Goal: Find specific page/section: Find specific page/section

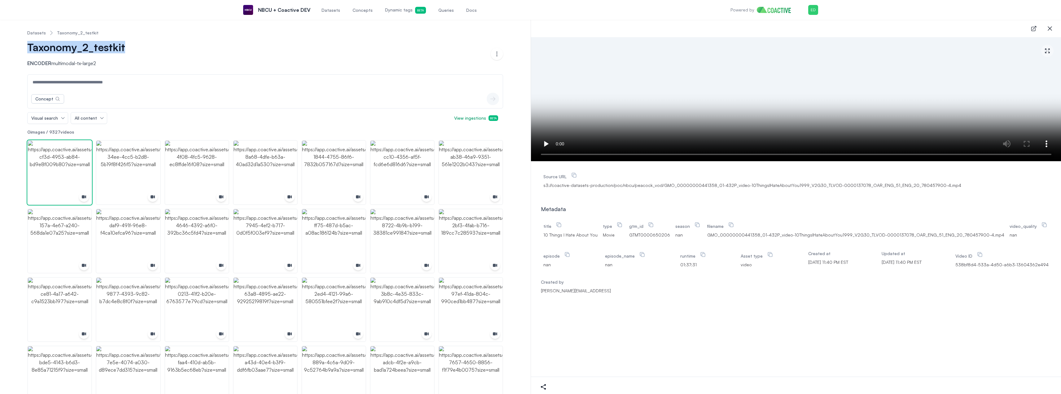
click at [37, 34] on link "Datasets" at bounding box center [36, 33] width 19 height 6
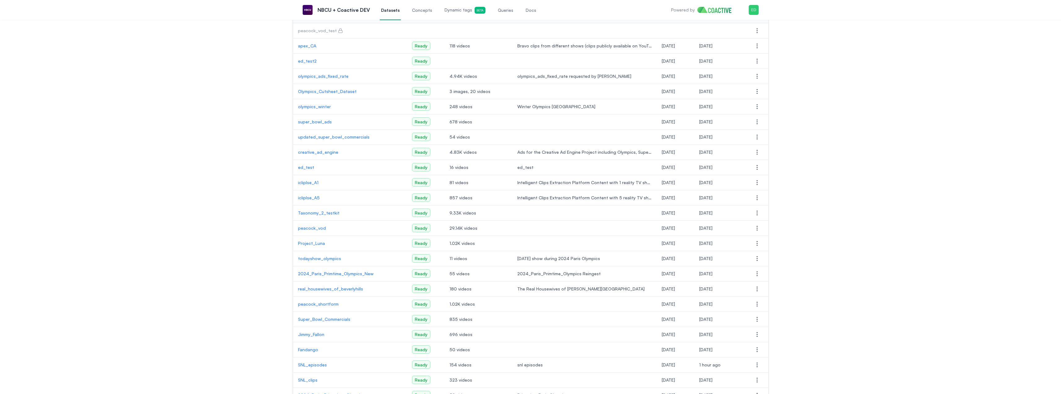
scroll to position [93, 0]
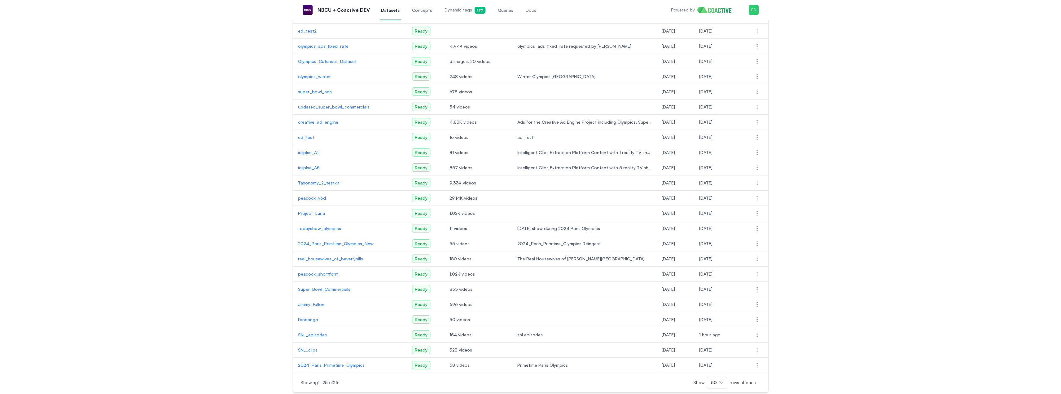
click at [320, 304] on p "Jimmy_Fallon" at bounding box center [350, 304] width 104 height 6
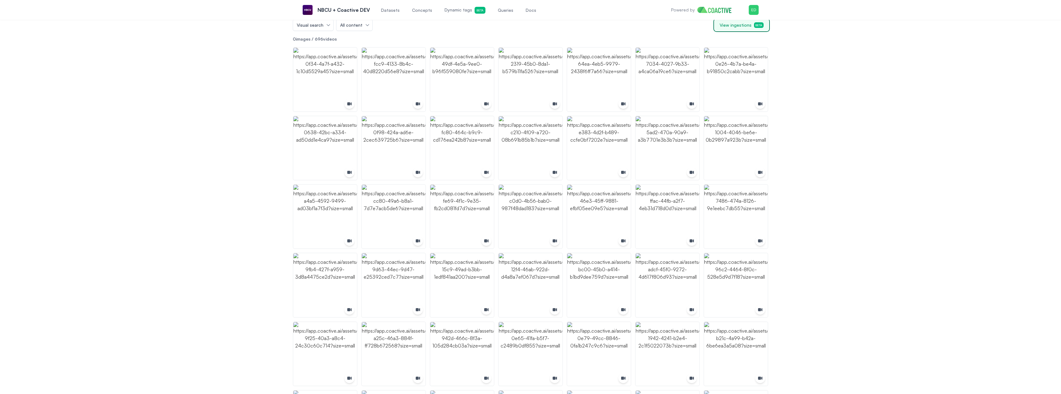
click at [759, 25] on span "Beta" at bounding box center [759, 25] width 10 height 6
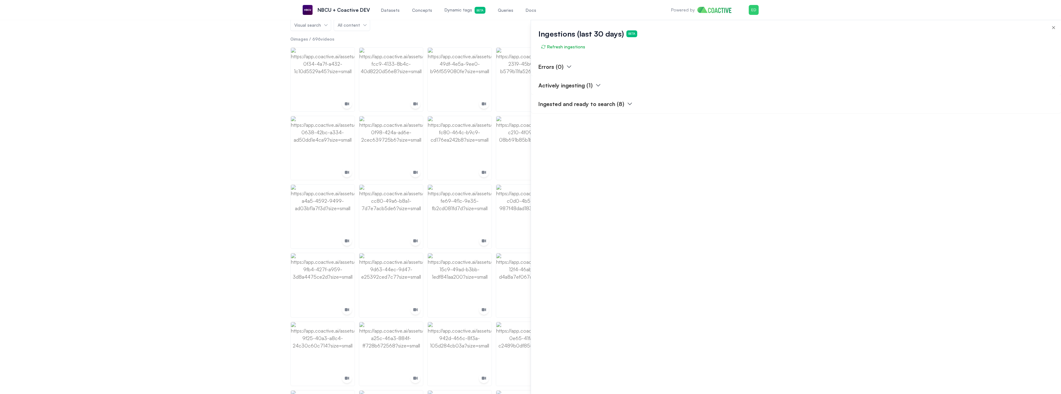
click at [755, 11] on html "Open main menu NBCU + Coactive DEV Datasets Concepts Dynamic tags Beta Queries …" at bounding box center [530, 104] width 1061 height 394
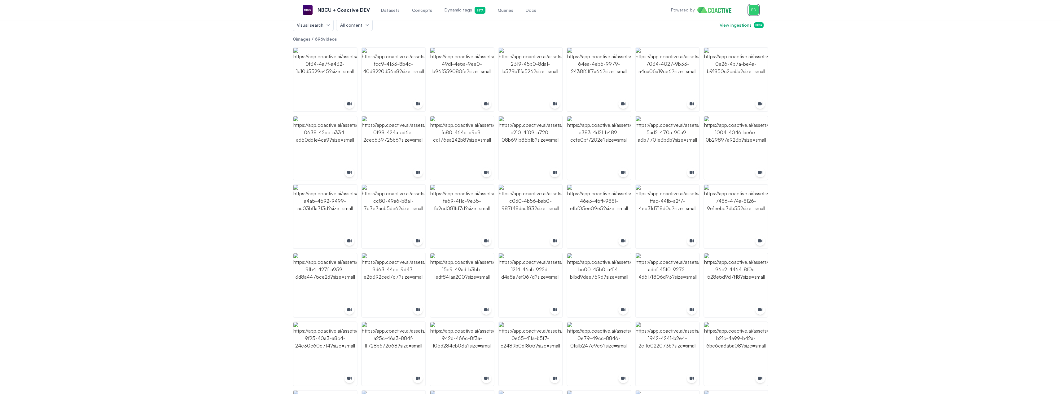
click at [755, 11] on img "button" at bounding box center [754, 10] width 10 height 10
click at [825, 64] on div "Datasets Jimmy_Fallon Jimmy_Fallon Encoder multimodal-tx-large2 Open options Co…" at bounding box center [530, 227] width 1039 height 591
click at [390, 10] on span "Datasets" at bounding box center [390, 10] width 19 height 6
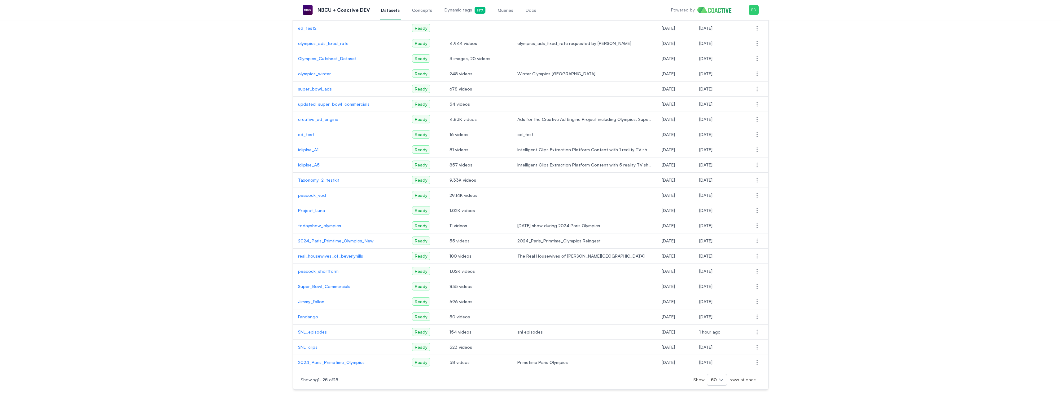
scroll to position [96, 0]
click at [314, 332] on p "SNL_episodes" at bounding box center [350, 331] width 104 height 6
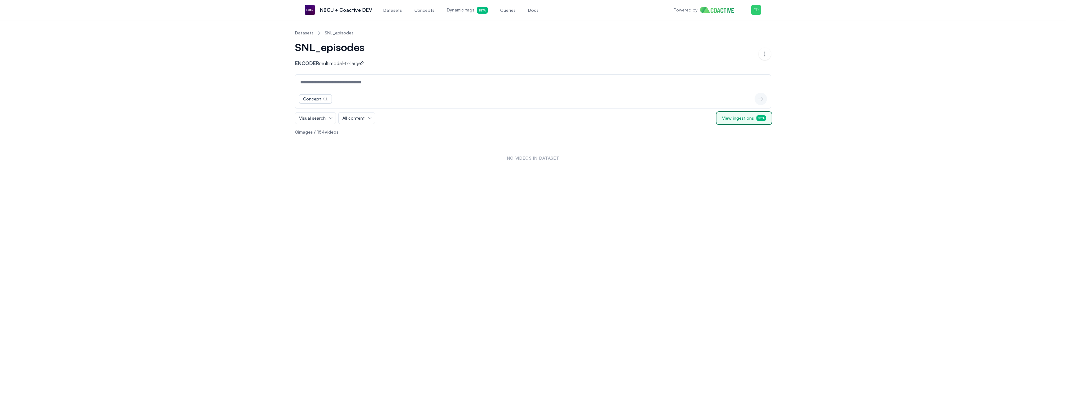
click at [749, 119] on span "View ingestions Beta" at bounding box center [744, 118] width 44 height 6
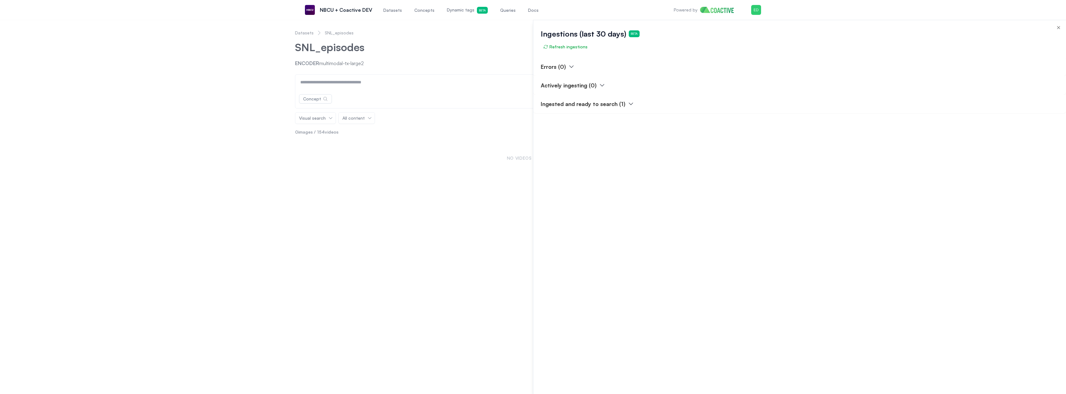
click at [496, 175] on div at bounding box center [533, 207] width 1066 height 374
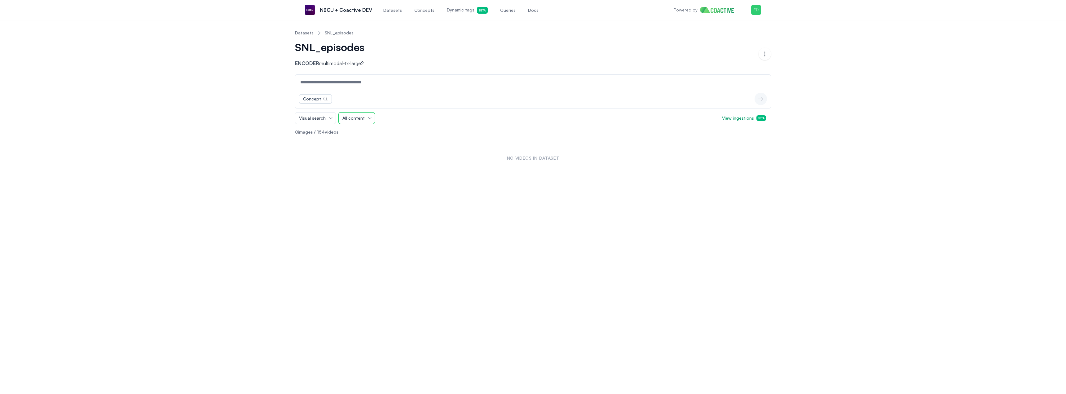
click at [370, 119] on button "All content" at bounding box center [357, 117] width 36 height 11
click at [351, 156] on span "Videos" at bounding box center [352, 154] width 14 height 6
click at [360, 116] on button "Videos" at bounding box center [353, 117] width 28 height 11
click at [384, 182] on div "Datasets SNL_episodes SNL_episodes Encoder multimodal-tx-large2 Open options Co…" at bounding box center [533, 207] width 1066 height 374
click at [758, 10] on img "button" at bounding box center [756, 10] width 10 height 10
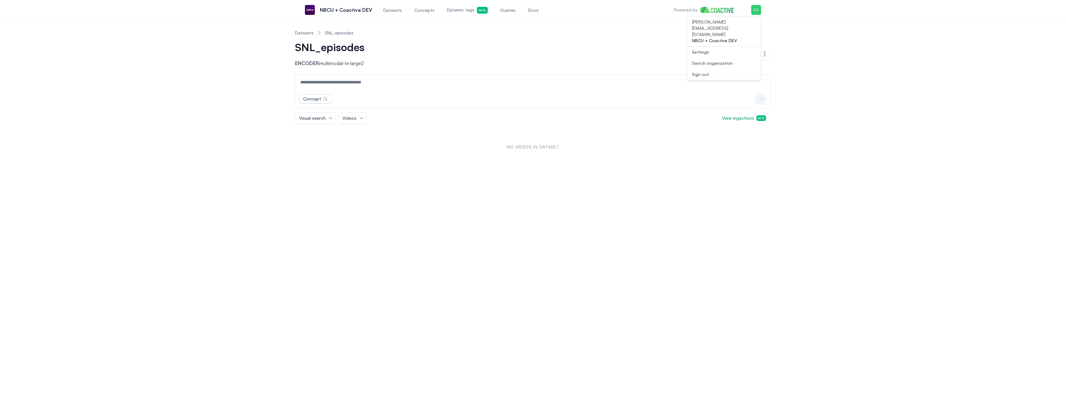
click at [396, 120] on div "Visual search Videos View ingestions Beta" at bounding box center [533, 118] width 476 height 12
click at [305, 35] on link "Datasets" at bounding box center [304, 33] width 19 height 6
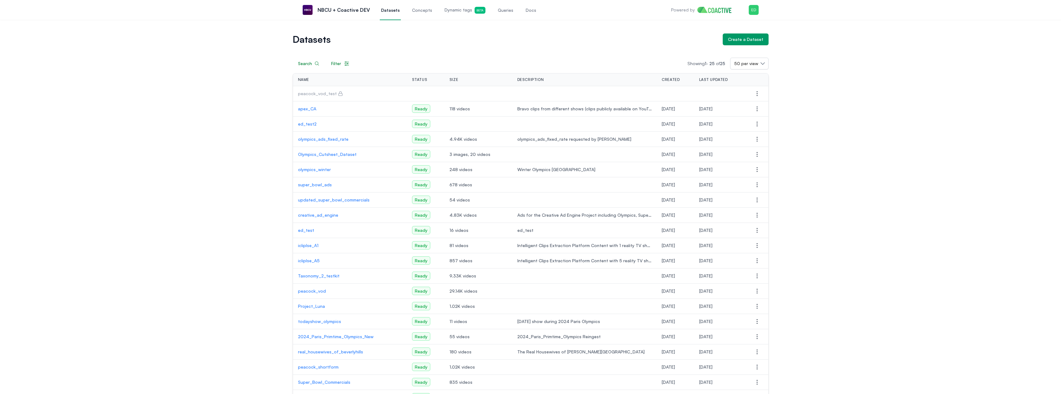
scroll to position [93, 0]
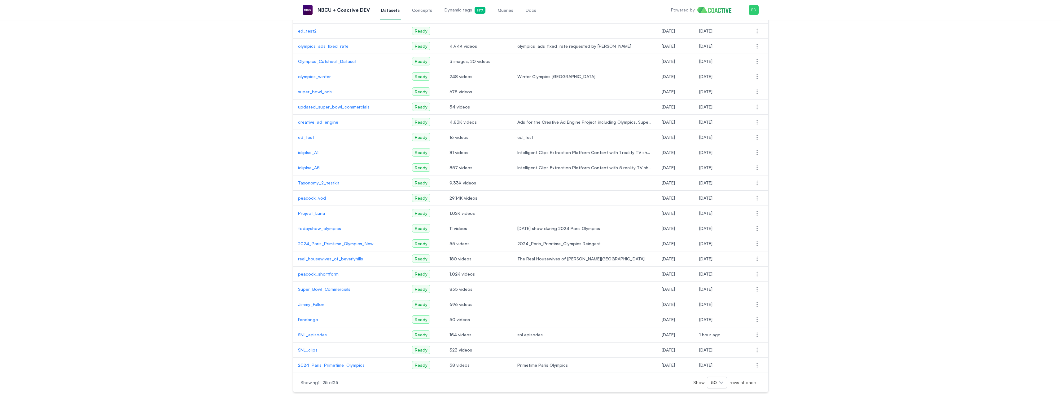
click at [318, 333] on p "SNL_episodes" at bounding box center [350, 335] width 104 height 6
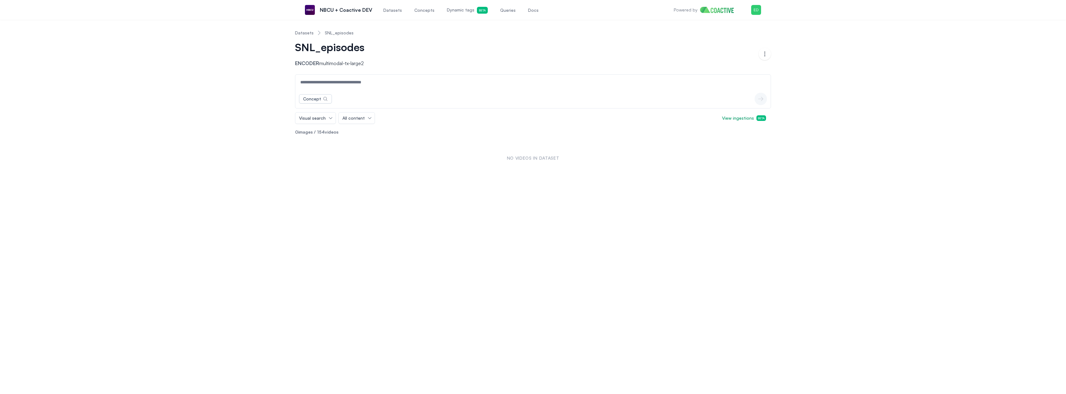
click at [302, 33] on link "Datasets" at bounding box center [304, 33] width 19 height 6
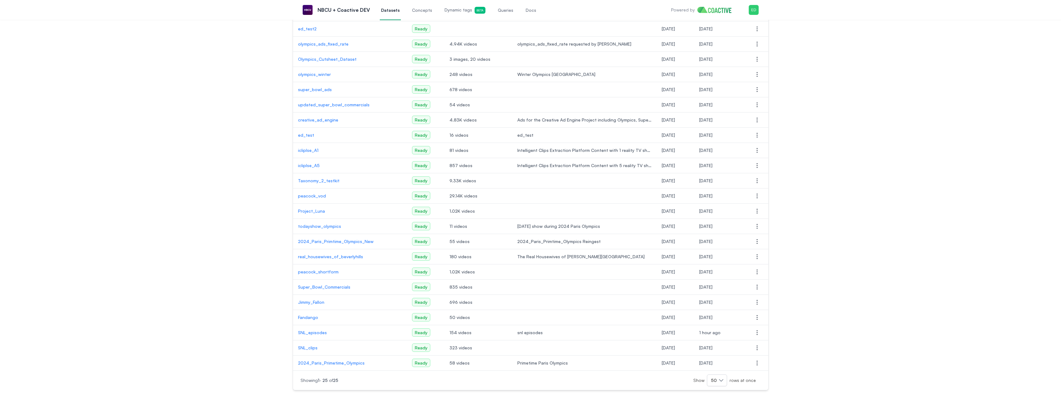
scroll to position [96, 0]
click at [316, 330] on p "SNL_episodes" at bounding box center [350, 331] width 104 height 6
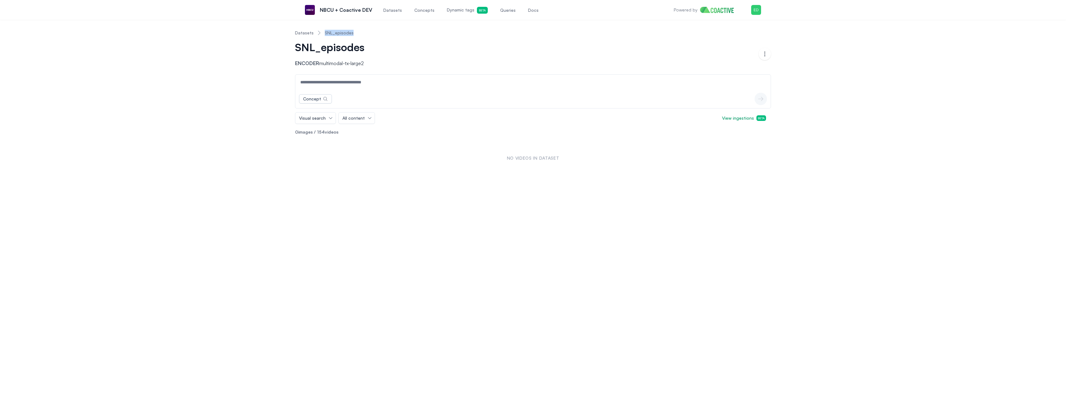
drag, startPoint x: 352, startPoint y: 29, endPoint x: 323, endPoint y: 34, distance: 29.2
click at [323, 34] on nav "Datasets SNL_episodes" at bounding box center [533, 33] width 476 height 16
copy link "SNL_episodes"
click at [760, 10] on img "button" at bounding box center [756, 10] width 10 height 10
click at [713, 69] on button "Sign out" at bounding box center [724, 74] width 74 height 11
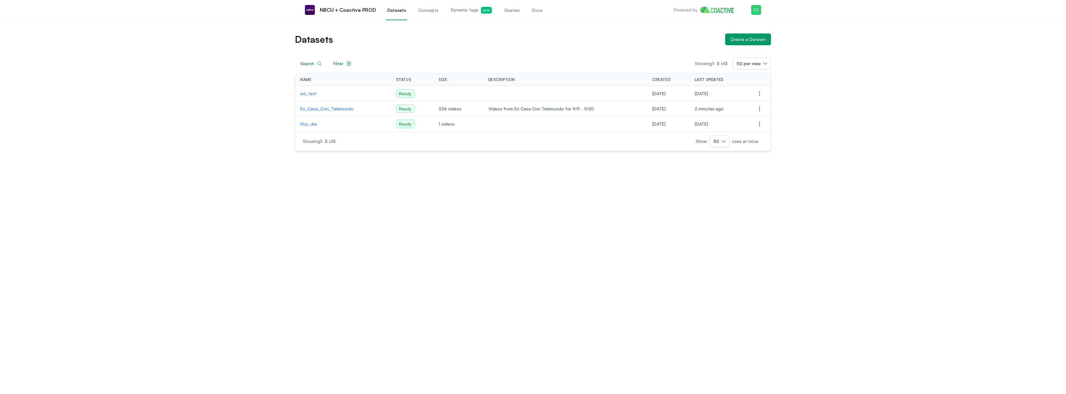
click at [319, 108] on p "En_Casa_Con_Telemundo" at bounding box center [343, 109] width 86 height 6
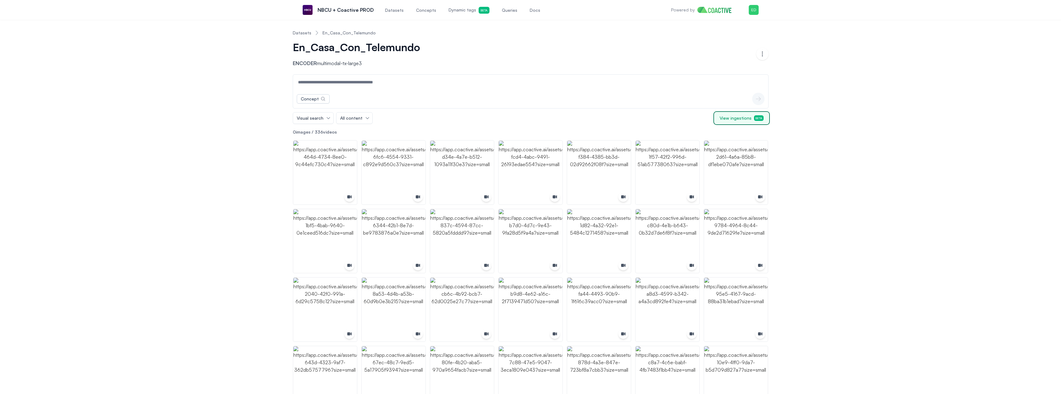
click at [739, 116] on span "View ingestions Beta" at bounding box center [742, 118] width 44 height 6
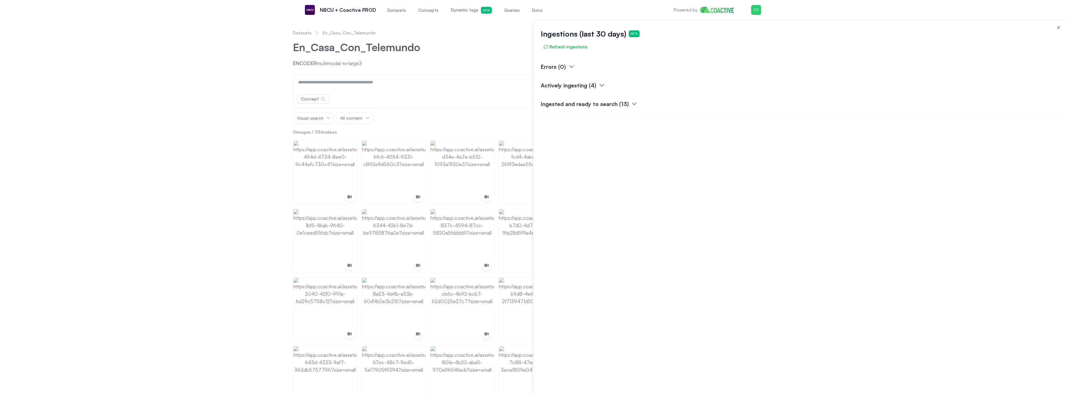
click at [306, 33] on div at bounding box center [533, 207] width 1066 height 374
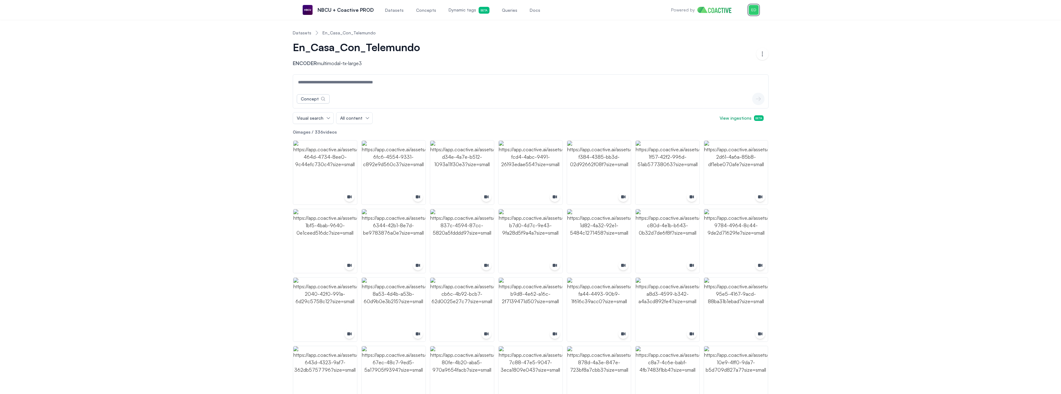
click at [750, 11] on img "button" at bounding box center [754, 10] width 10 height 10
click at [704, 69] on button "Sign out" at bounding box center [722, 74] width 74 height 11
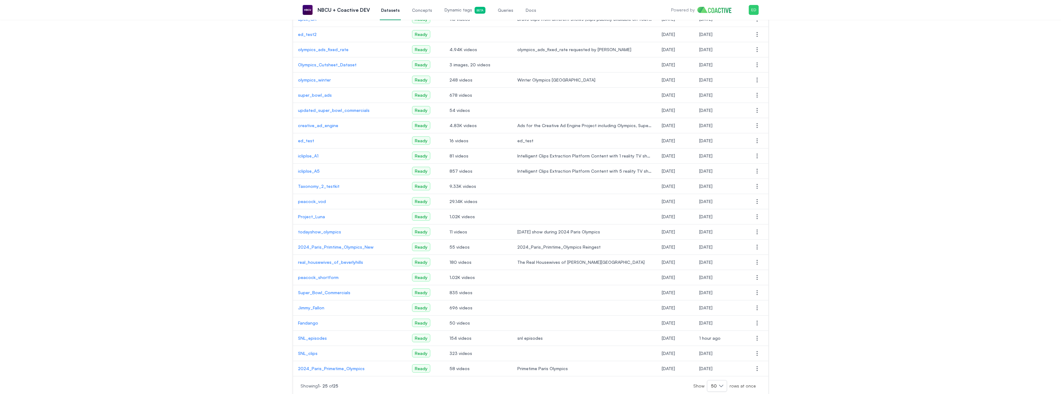
scroll to position [93, 0]
click at [302, 334] on p "SNL_episodes" at bounding box center [350, 335] width 104 height 6
